Goal: Task Accomplishment & Management: Manage account settings

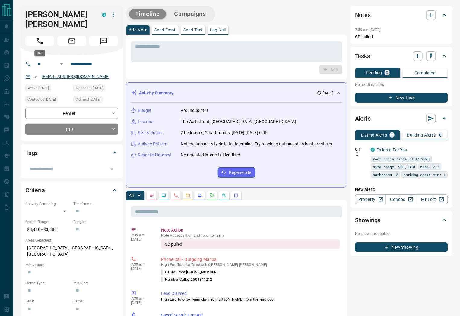
drag, startPoint x: 42, startPoint y: 40, endPoint x: 80, endPoint y: 97, distance: 68.5
click at [42, 40] on icon "Call" at bounding box center [40, 41] width 8 height 8
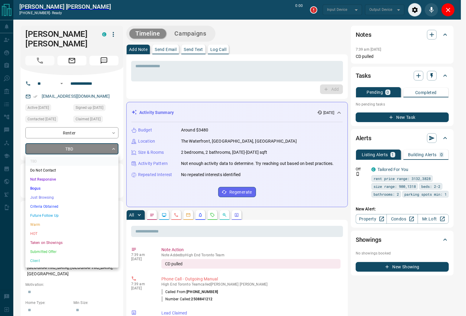
type input "*******"
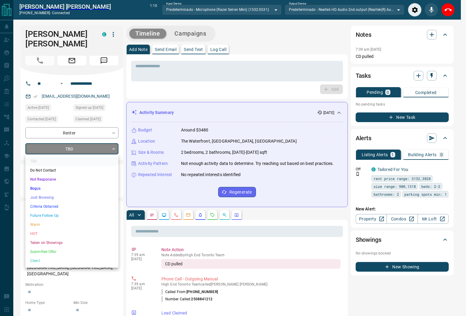
click at [445, 12] on div at bounding box center [233, 158] width 466 height 316
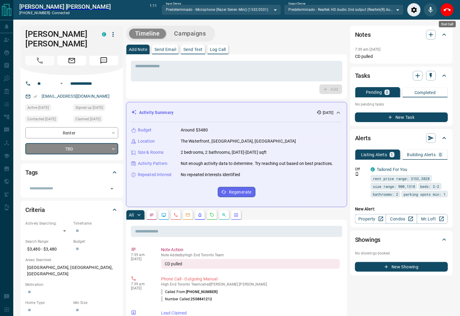
click at [445, 12] on icon "End Call" at bounding box center [447, 9] width 7 height 7
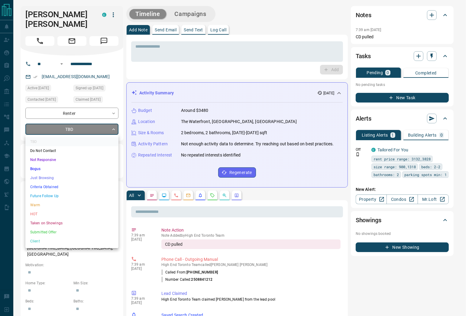
click at [52, 199] on li "Future Follow Up" at bounding box center [71, 196] width 93 height 9
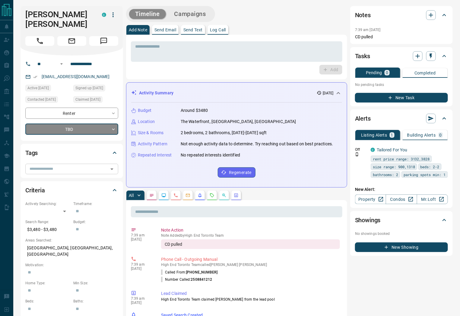
type input "*"
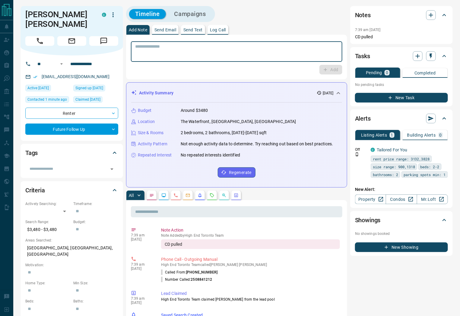
click at [242, 51] on textarea at bounding box center [236, 51] width 203 height 15
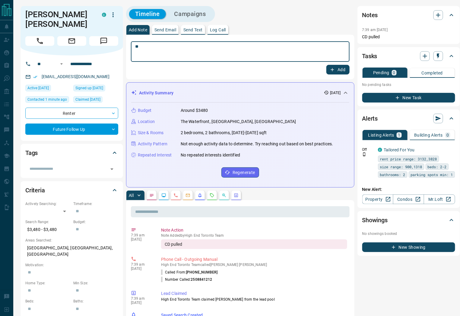
type textarea "*"
type textarea "**********"
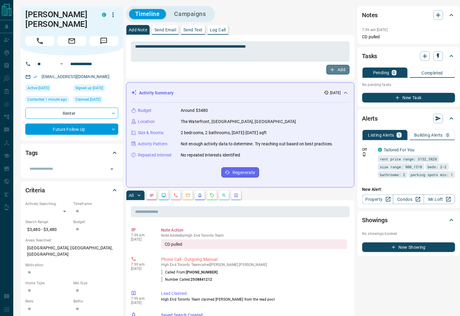
click at [338, 69] on button "Add" at bounding box center [338, 70] width 23 height 10
